Goal: Information Seeking & Learning: Learn about a topic

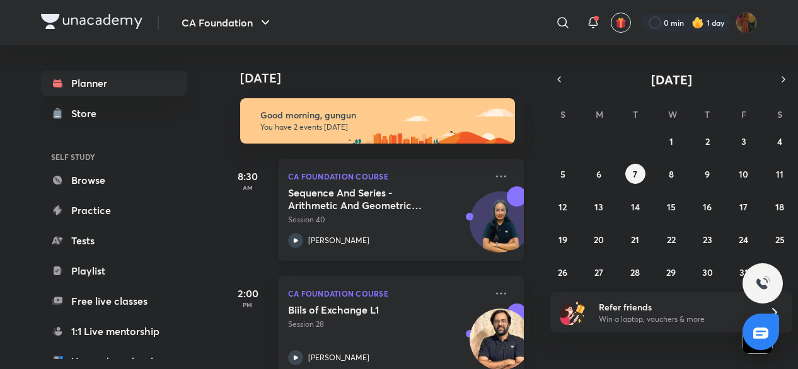
scroll to position [28, 0]
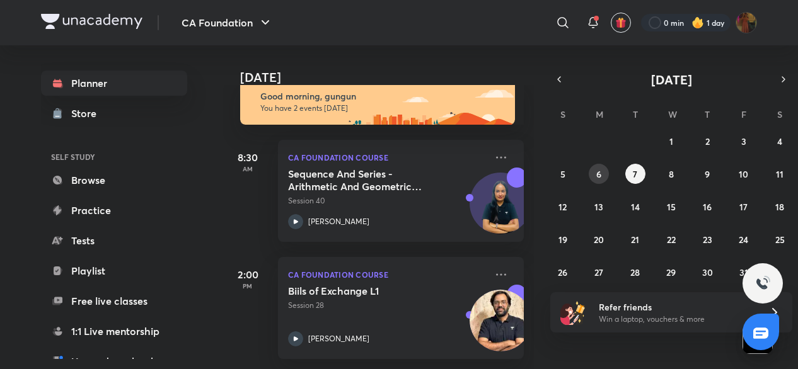
click at [595, 174] on button "6" at bounding box center [599, 174] width 20 height 20
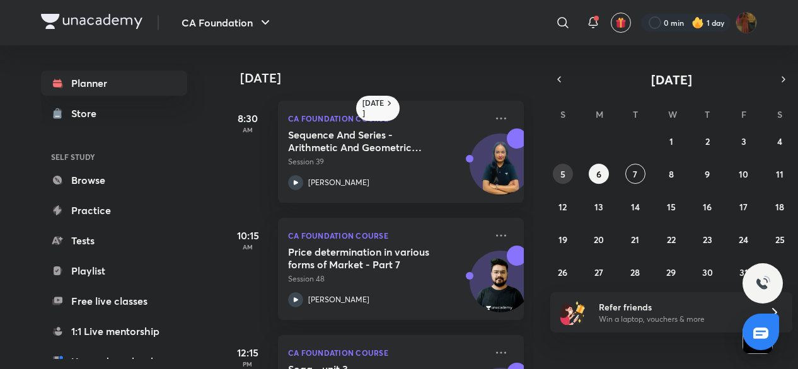
click at [566, 172] on button "5" at bounding box center [563, 174] width 20 height 20
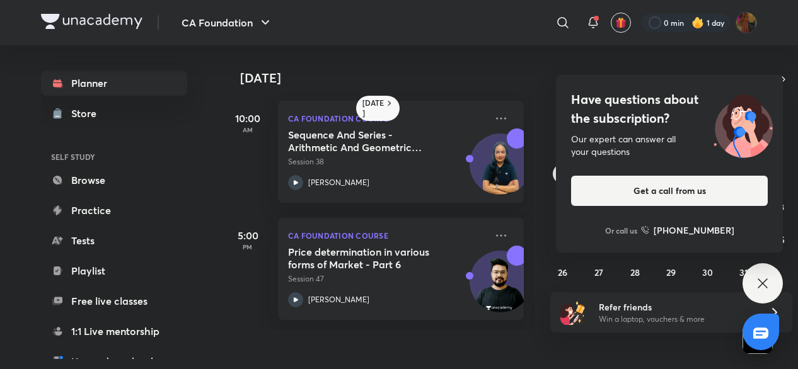
click at [750, 284] on div "Have questions about the subscription? Our expert can answer all your questions…" at bounding box center [762, 283] width 40 height 40
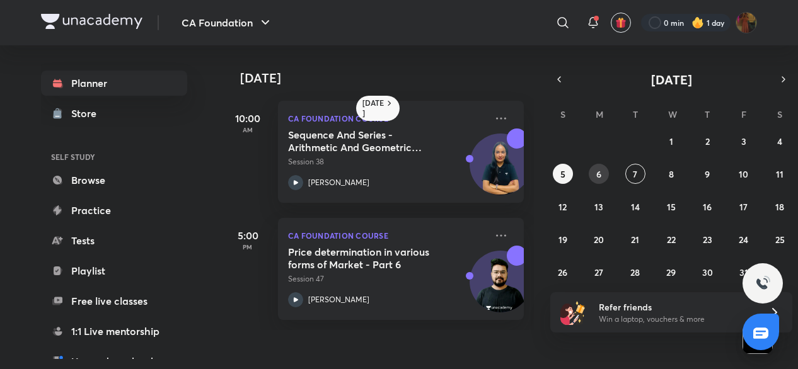
click at [600, 170] on abbr "6" at bounding box center [598, 174] width 5 height 12
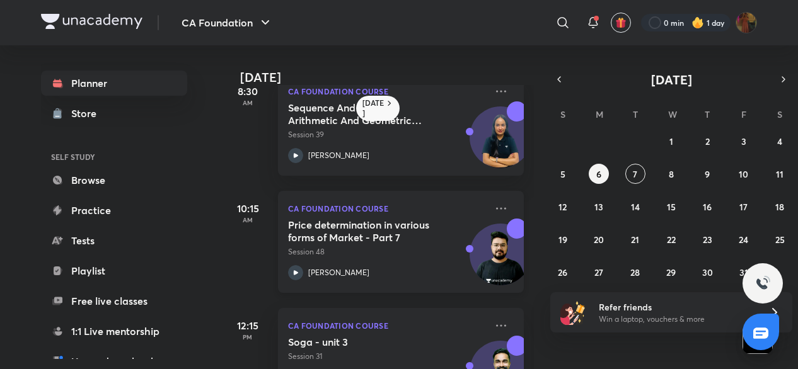
scroll to position [0, 0]
